Goal: Transaction & Acquisition: Download file/media

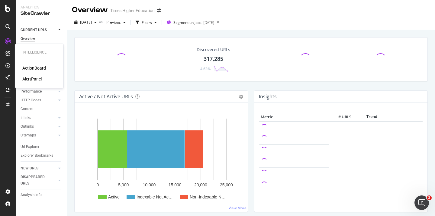
click at [29, 79] on div "AlertPanel" at bounding box center [31, 79] width 19 height 6
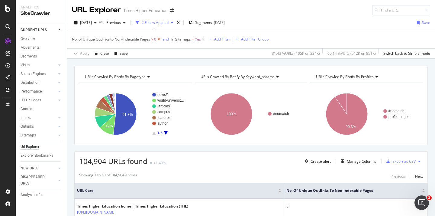
click at [160, 39] on icon at bounding box center [158, 39] width 5 height 6
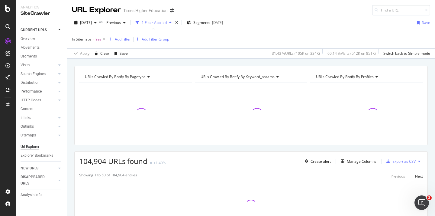
click at [35, 148] on div "Url Explorer" at bounding box center [30, 147] width 19 height 6
click at [104, 39] on icon at bounding box center [104, 39] width 5 height 6
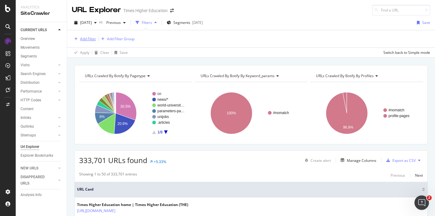
click at [88, 41] on div "Add Filter" at bounding box center [88, 38] width 16 height 5
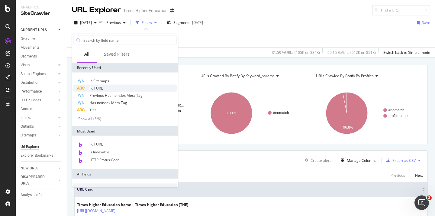
click at [93, 89] on span "Full URL" at bounding box center [95, 88] width 13 height 5
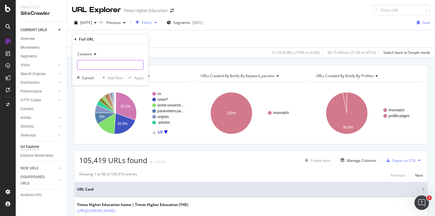
click at [87, 66] on input "text" at bounding box center [110, 65] width 66 height 10
type input "/student/where-to-study"
click at [138, 78] on div "Apply" at bounding box center [138, 77] width 9 height 5
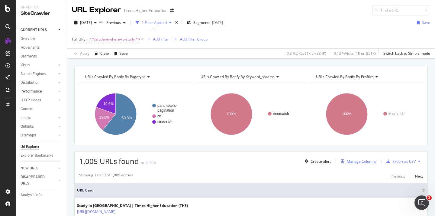
click at [349, 162] on div "Manage Columns" at bounding box center [362, 161] width 30 height 5
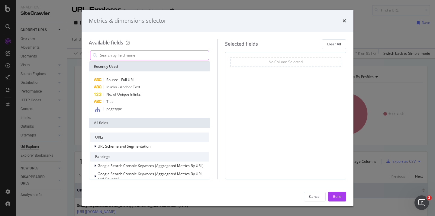
click at [121, 58] on input "modal" at bounding box center [153, 55] width 109 height 9
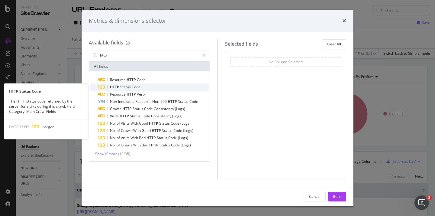
type input "http"
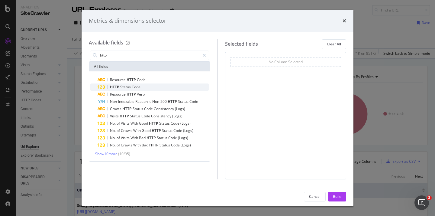
click at [137, 86] on span "Code" at bounding box center [136, 86] width 9 height 5
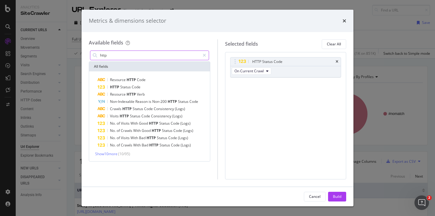
click at [123, 54] on input "http" at bounding box center [149, 55] width 101 height 9
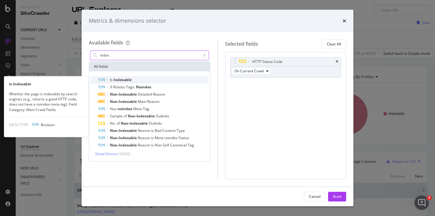
type input "index"
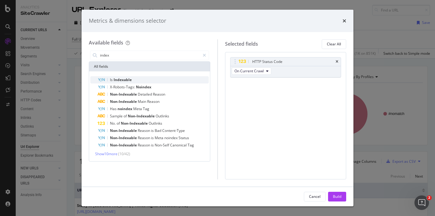
click at [125, 80] on span "Indexable" at bounding box center [123, 79] width 18 height 5
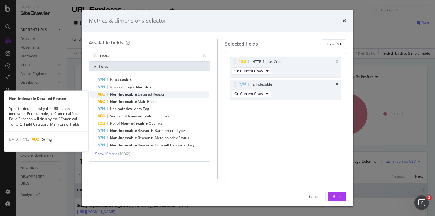
click at [122, 92] on span "Non-Indexable" at bounding box center [124, 94] width 28 height 5
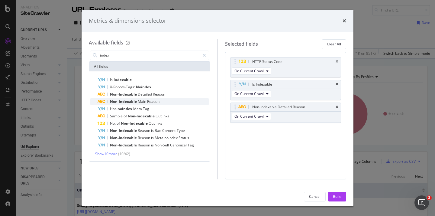
click at [132, 99] on span "Non-Indexable" at bounding box center [124, 101] width 28 height 5
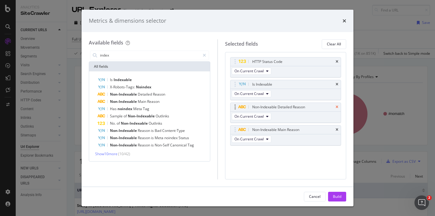
click at [337, 108] on icon "times" at bounding box center [337, 107] width 3 height 4
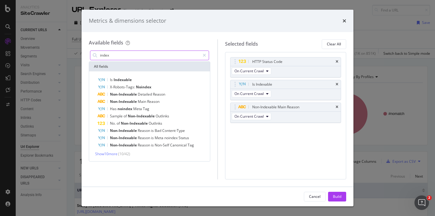
click at [119, 55] on input "index" at bounding box center [149, 55] width 101 height 9
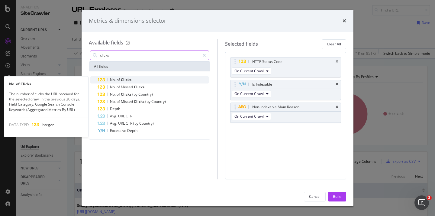
type input "clicks"
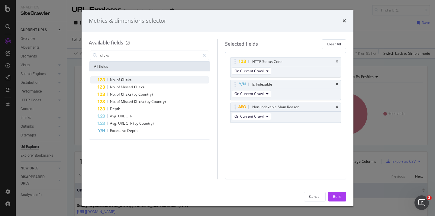
click at [132, 80] on div "No. of Clicks" at bounding box center [153, 79] width 111 height 7
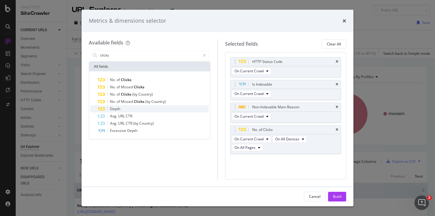
click at [121, 109] on div "Depth" at bounding box center [153, 108] width 111 height 7
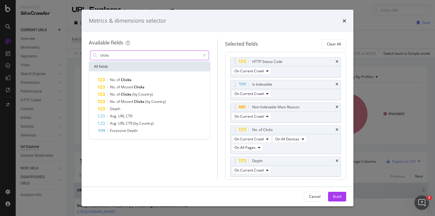
click at [118, 55] on input "clicks" at bounding box center [149, 55] width 101 height 9
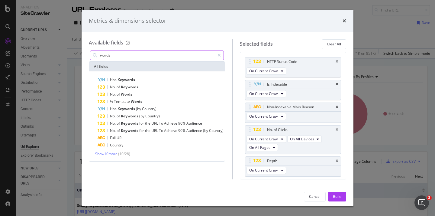
click at [115, 56] on input "words" at bounding box center [156, 55] width 115 height 9
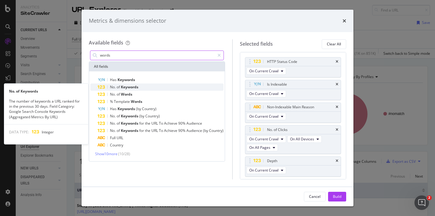
type input "words"
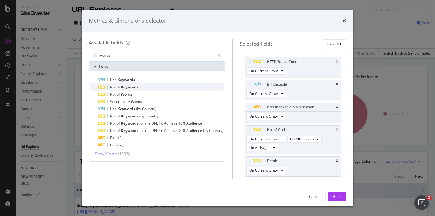
click at [123, 85] on span "Keywords" at bounding box center [130, 86] width 18 height 5
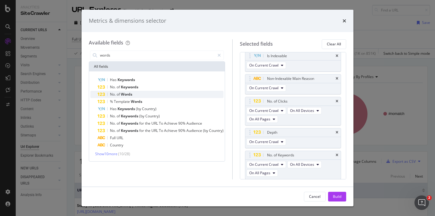
click at [122, 93] on span "Words" at bounding box center [126, 94] width 11 height 5
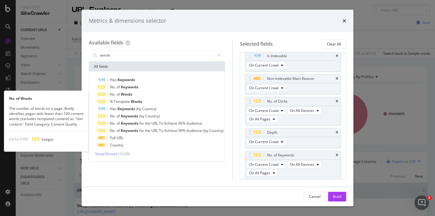
scroll to position [51, 0]
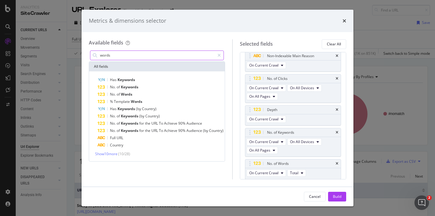
click at [119, 56] on input "words" at bounding box center [156, 55] width 115 height 9
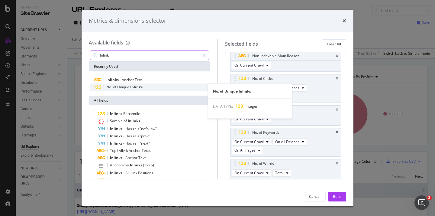
type input "Inlink"
click at [129, 88] on span "Unique" at bounding box center [123, 86] width 13 height 5
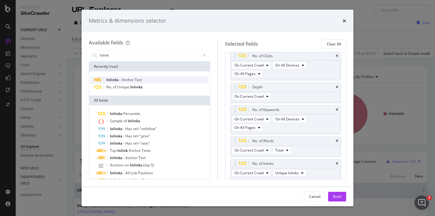
click at [130, 81] on span "Anchor" at bounding box center [128, 79] width 13 height 5
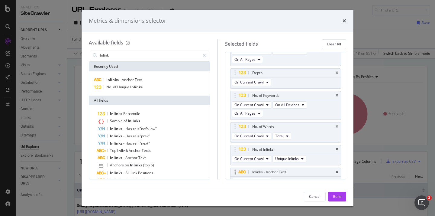
scroll to position [96, 0]
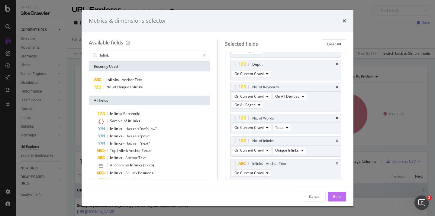
click at [334, 196] on div "Build" at bounding box center [337, 196] width 8 height 5
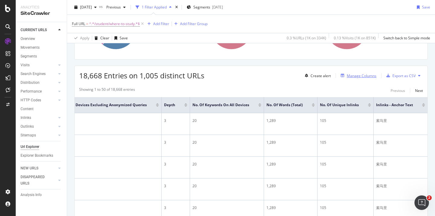
scroll to position [88, 0]
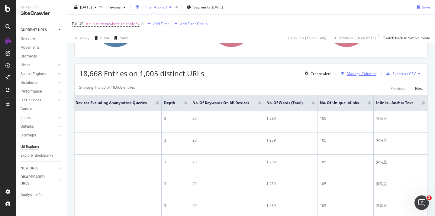
click at [350, 74] on div "Manage Columns" at bounding box center [362, 73] width 30 height 5
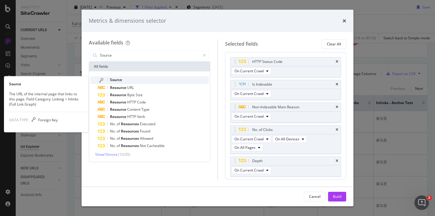
type input "Source"
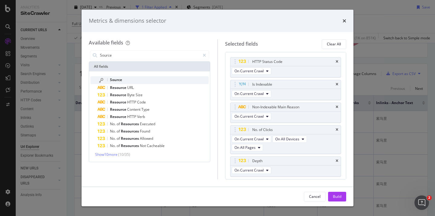
click at [125, 80] on div "Source" at bounding box center [153, 80] width 111 height 8
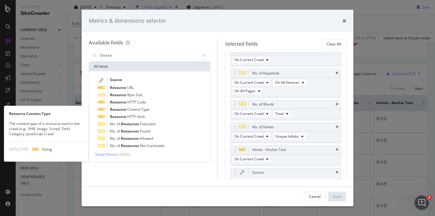
scroll to position [118, 0]
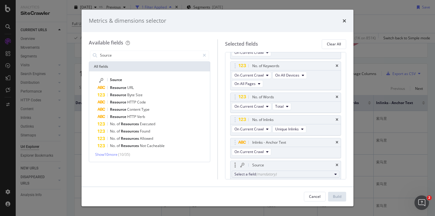
click at [245, 172] on div "Select a field (mandatory)" at bounding box center [284, 173] width 98 height 5
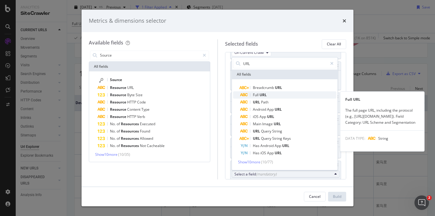
type input "URL"
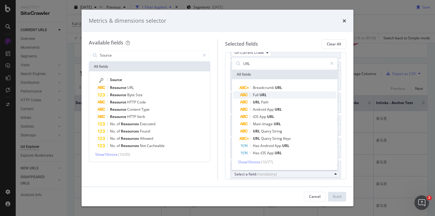
click at [273, 95] on span "Full URL" at bounding box center [289, 94] width 96 height 7
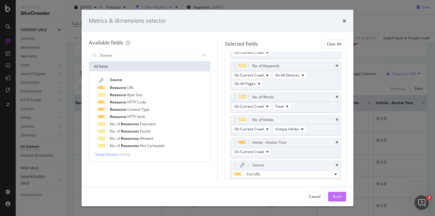
click at [334, 196] on div "Build" at bounding box center [337, 196] width 8 height 5
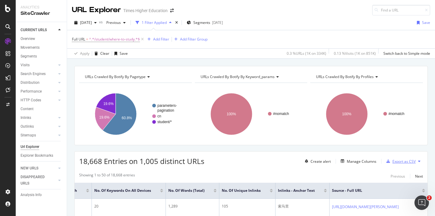
click at [393, 163] on div "Export as CSV" at bounding box center [404, 161] width 23 height 5
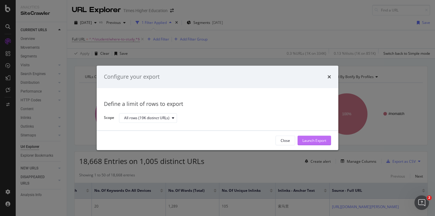
click at [324, 142] on div "Launch Export" at bounding box center [315, 140] width 24 height 5
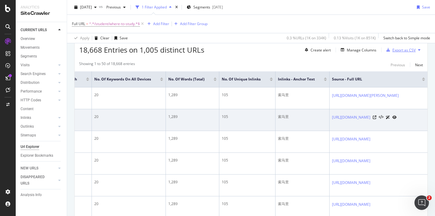
scroll to position [112, 0]
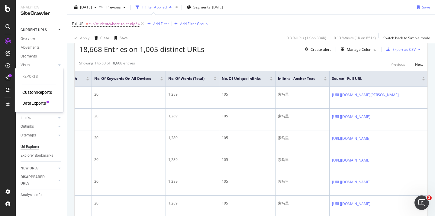
click at [28, 103] on div "DataExports" at bounding box center [34, 103] width 24 height 6
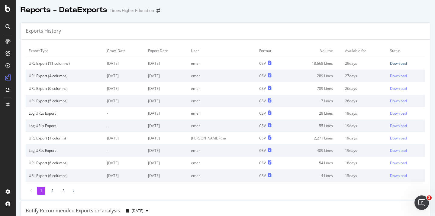
click at [390, 64] on div "Download" at bounding box center [398, 63] width 17 height 5
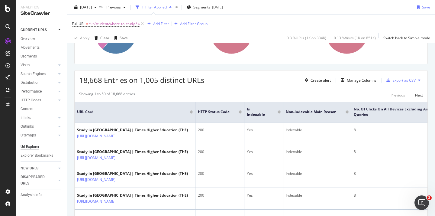
scroll to position [79, 0]
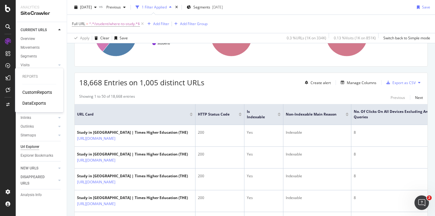
click at [29, 93] on div "CustomReports" at bounding box center [37, 92] width 30 height 6
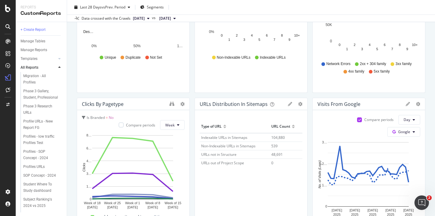
scroll to position [184, 0]
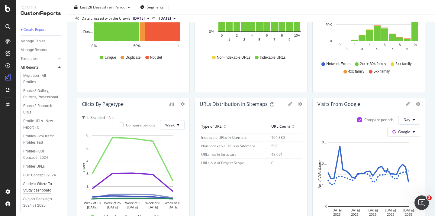
click at [31, 181] on div "Student Where To Study dashboard" at bounding box center [41, 187] width 36 height 13
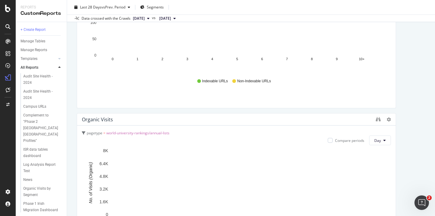
scroll to position [674, 0]
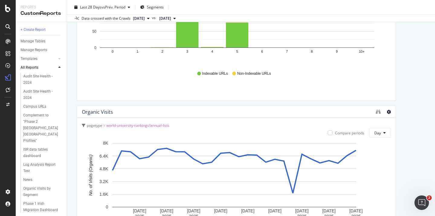
click at [387, 112] on icon at bounding box center [389, 112] width 4 height 4
click at [144, 123] on span "world-university-rankings/annual-lists" at bounding box center [137, 125] width 63 height 5
click at [131, 135] on span "world-university-rankings/annual-lists" at bounding box center [137, 136] width 63 height 5
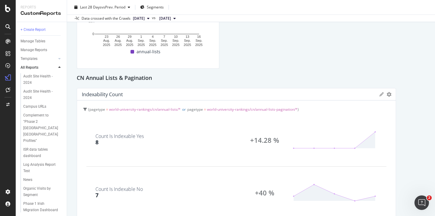
scroll to position [1286, 0]
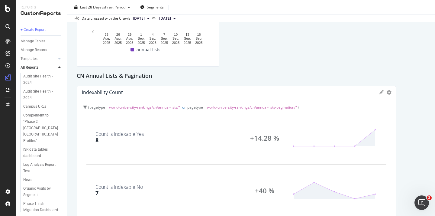
click at [190, 108] on span "pagetype" at bounding box center [195, 107] width 16 height 5
click at [302, 119] on div "Count Is Indexable Yes 8 +14.28 %" at bounding box center [236, 138] width 300 height 53
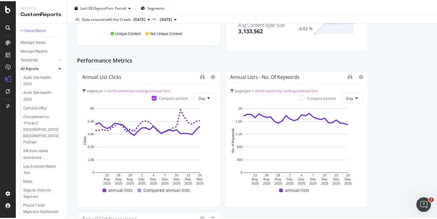
scroll to position [1005, 0]
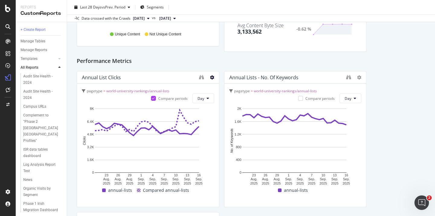
click at [210, 77] on icon at bounding box center [212, 77] width 4 height 4
click at [199, 78] on icon "binoculars" at bounding box center [201, 77] width 5 height 5
click at [346, 78] on icon "binoculars" at bounding box center [348, 77] width 5 height 5
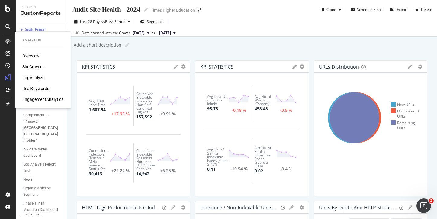
click at [31, 64] on div "SiteCrawler" at bounding box center [32, 67] width 21 height 6
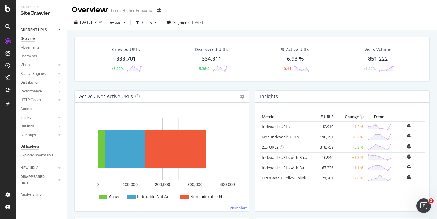
click at [30, 146] on div "Url Explorer" at bounding box center [30, 147] width 19 height 6
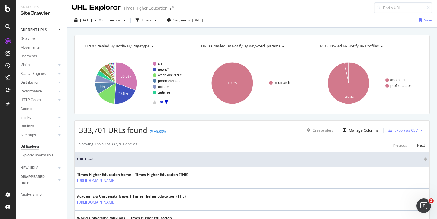
scroll to position [2, 0]
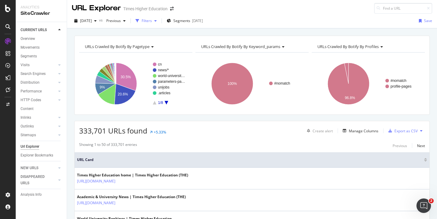
click at [152, 21] on div "Filters" at bounding box center [147, 20] width 10 height 5
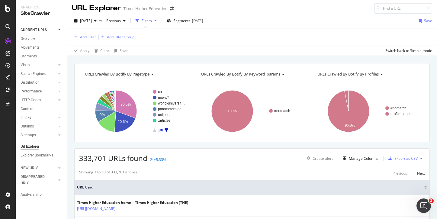
click at [89, 38] on div "Add Filter" at bounding box center [88, 36] width 16 height 5
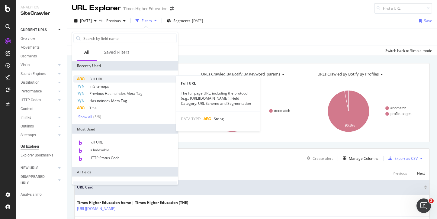
click at [94, 80] on span "Full URL" at bounding box center [95, 78] width 13 height 5
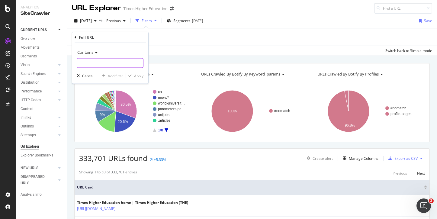
click at [93, 64] on input "text" at bounding box center [110, 63] width 66 height 10
type input ".com/student/where-to-study"
click at [141, 76] on div "Apply" at bounding box center [138, 75] width 9 height 5
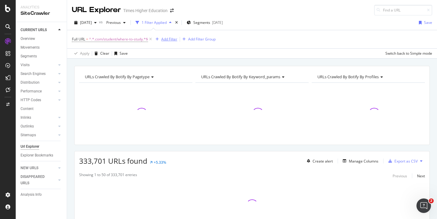
click at [169, 38] on div "Add Filter" at bounding box center [169, 39] width 16 height 5
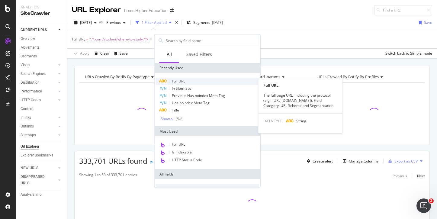
click at [174, 80] on span "Full URL" at bounding box center [178, 81] width 13 height 5
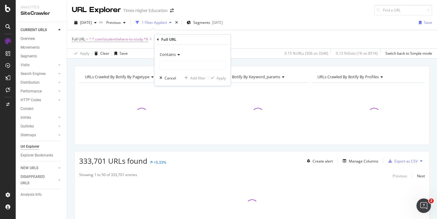
click at [170, 54] on span "Contains" at bounding box center [168, 54] width 16 height 5
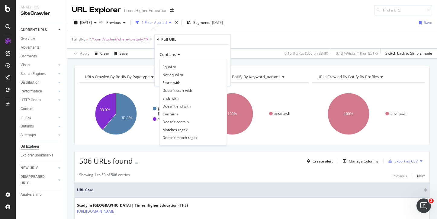
click at [173, 120] on span "Doesn't contain" at bounding box center [176, 121] width 26 height 5
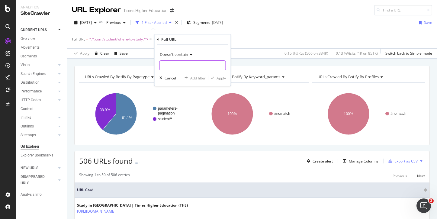
click at [171, 68] on input "text" at bounding box center [193, 65] width 66 height 10
type input "/cn/"
click at [222, 78] on div "Apply" at bounding box center [221, 78] width 9 height 5
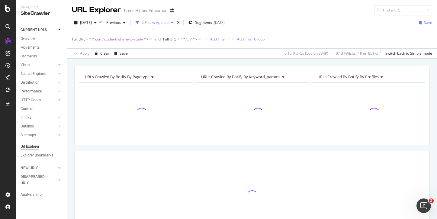
click at [224, 39] on div "Add Filter" at bounding box center [218, 39] width 16 height 5
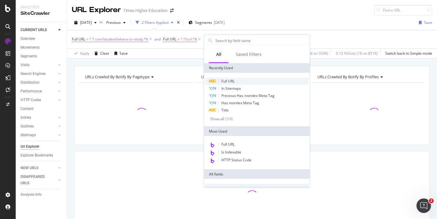
click at [230, 82] on span "Full URL" at bounding box center [228, 81] width 13 height 5
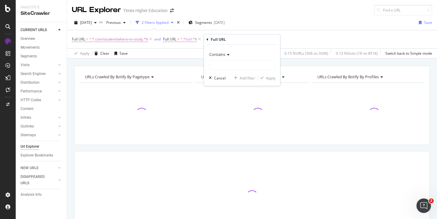
click at [223, 53] on span "Contains" at bounding box center [218, 54] width 16 height 5
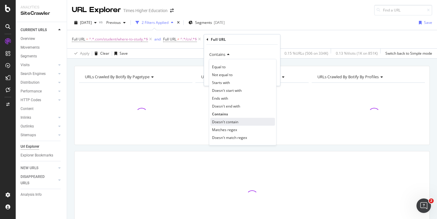
click at [221, 121] on span "Doesn't contain" at bounding box center [225, 121] width 26 height 5
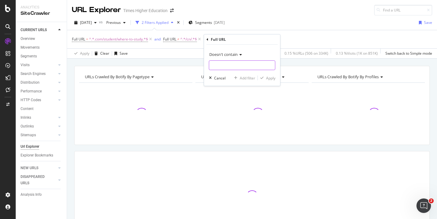
click at [219, 66] on input "text" at bounding box center [243, 65] width 66 height 10
type input "["
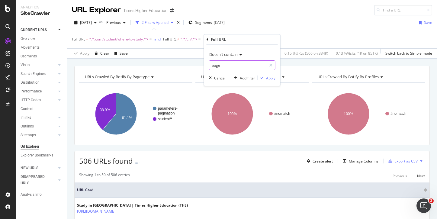
type input "page="
click at [278, 84] on div "Doesn't contain page= Cancel Add filter Apply" at bounding box center [242, 65] width 76 height 41
click at [273, 79] on div "Apply" at bounding box center [270, 78] width 9 height 5
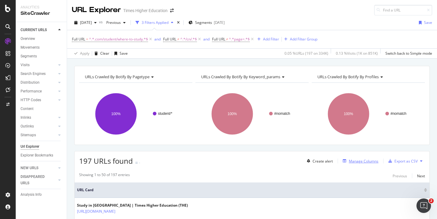
click at [359, 162] on div "Manage Columns" at bounding box center [364, 161] width 30 height 5
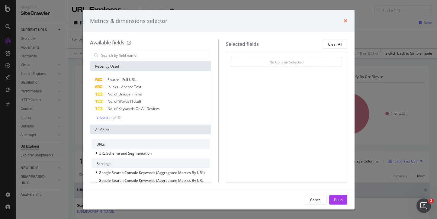
click at [345, 18] on icon "times" at bounding box center [346, 20] width 4 height 5
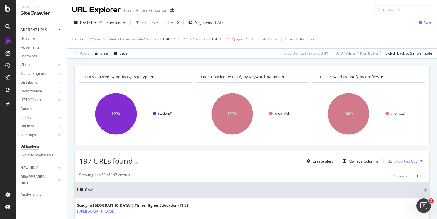
click at [402, 160] on div "Export as CSV" at bounding box center [406, 161] width 23 height 5
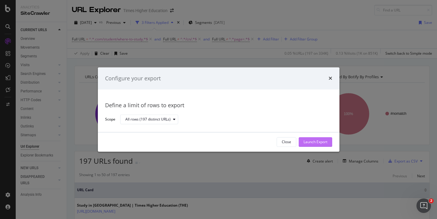
click at [327, 144] on div "Launch Export" at bounding box center [316, 142] width 24 height 5
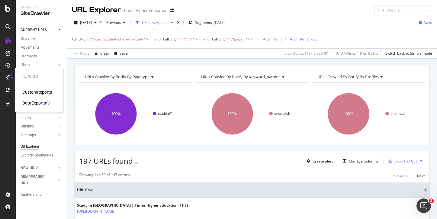
click at [31, 102] on div "DataExports" at bounding box center [34, 103] width 24 height 6
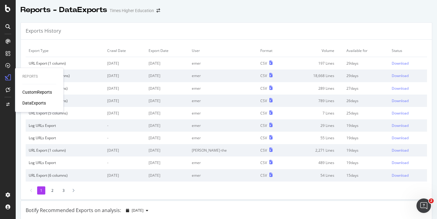
click at [31, 102] on div "DataExports" at bounding box center [34, 103] width 24 height 6
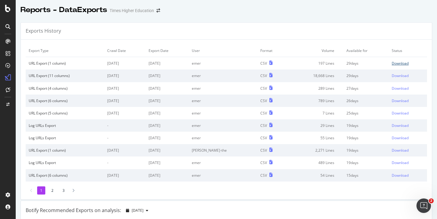
click at [392, 64] on div "Download" at bounding box center [400, 63] width 17 height 5
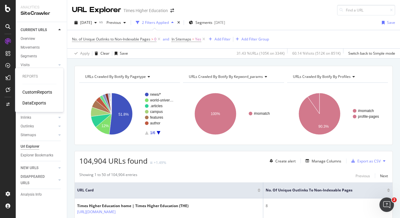
click at [29, 92] on div "CustomReports" at bounding box center [37, 92] width 30 height 6
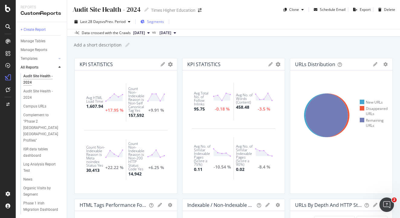
click at [158, 21] on span "Segments" at bounding box center [155, 21] width 17 height 5
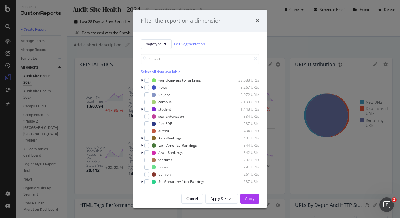
click at [155, 63] on input "modal" at bounding box center [200, 59] width 119 height 11
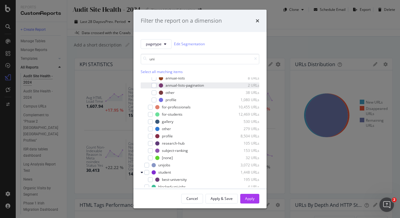
scroll to position [34, 0]
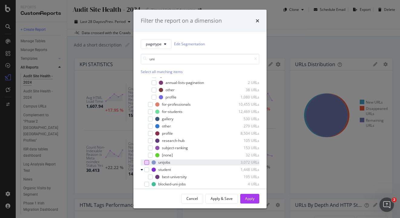
type input "uni"
click at [147, 163] on div "modal" at bounding box center [146, 162] width 5 height 5
click at [248, 201] on div "Apply" at bounding box center [249, 198] width 9 height 9
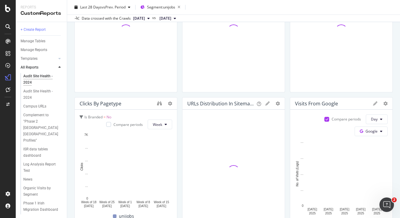
scroll to position [243, 0]
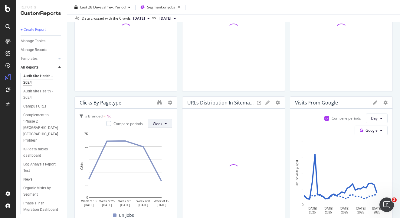
click at [158, 124] on span "Week" at bounding box center [157, 123] width 9 height 5
click at [156, 157] on span "Month" at bounding box center [156, 157] width 11 height 5
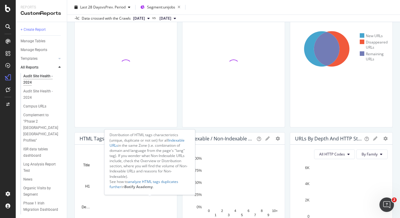
scroll to position [0, 0]
